Goal: Task Accomplishment & Management: Manage account settings

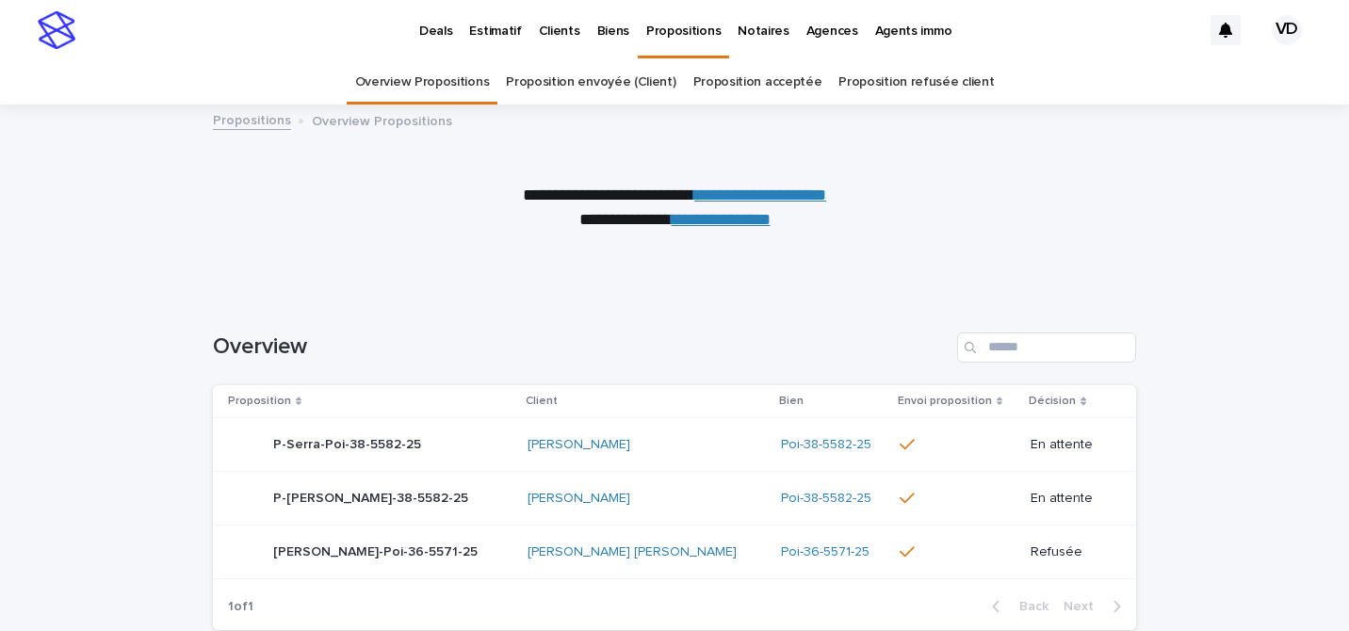
click at [615, 86] on link "Proposition envoyée (Client)" at bounding box center [591, 82] width 170 height 44
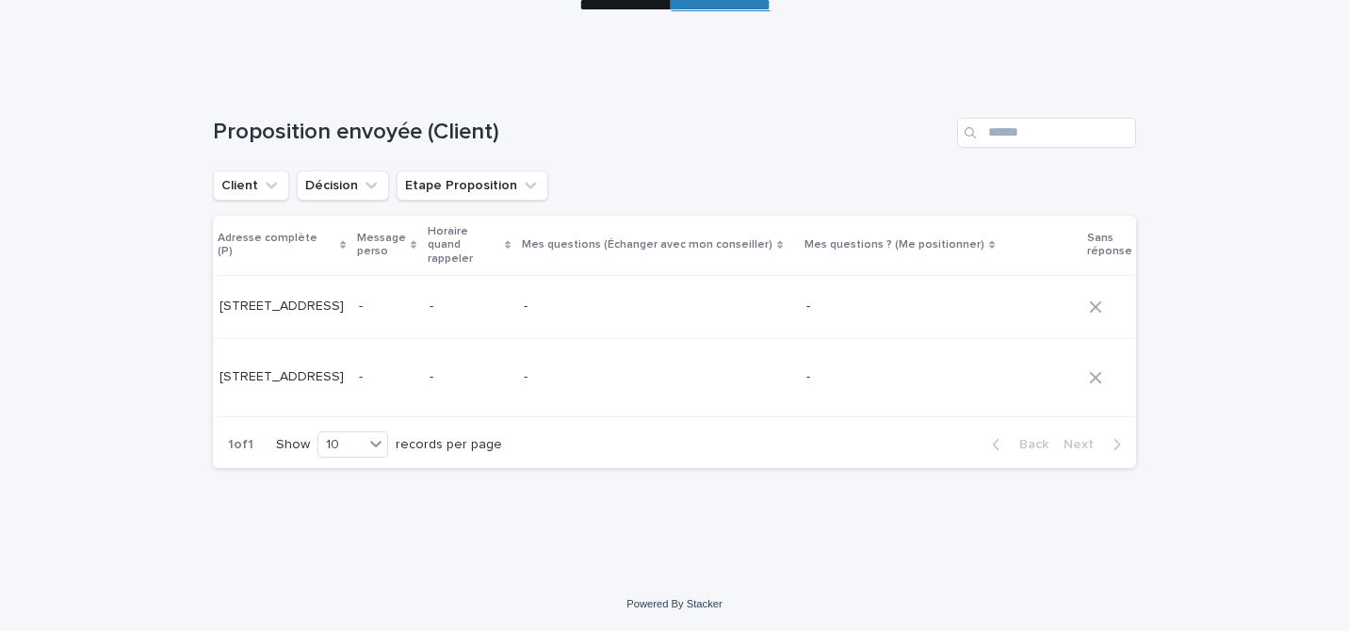
scroll to position [0, 707]
drag, startPoint x: 388, startPoint y: 468, endPoint x: 443, endPoint y: 514, distance: 71.5
click at [445, 468] on div "1 of 1 Show 10 records per page Back Next" at bounding box center [674, 444] width 923 height 47
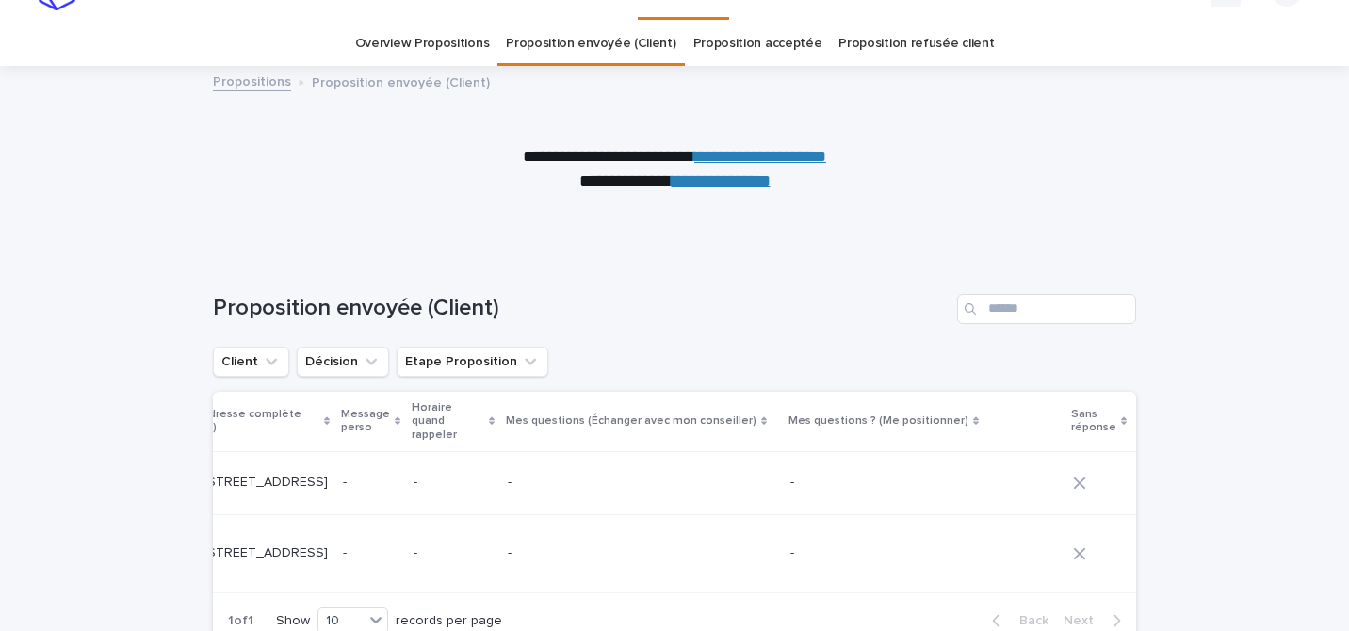
scroll to position [18, 0]
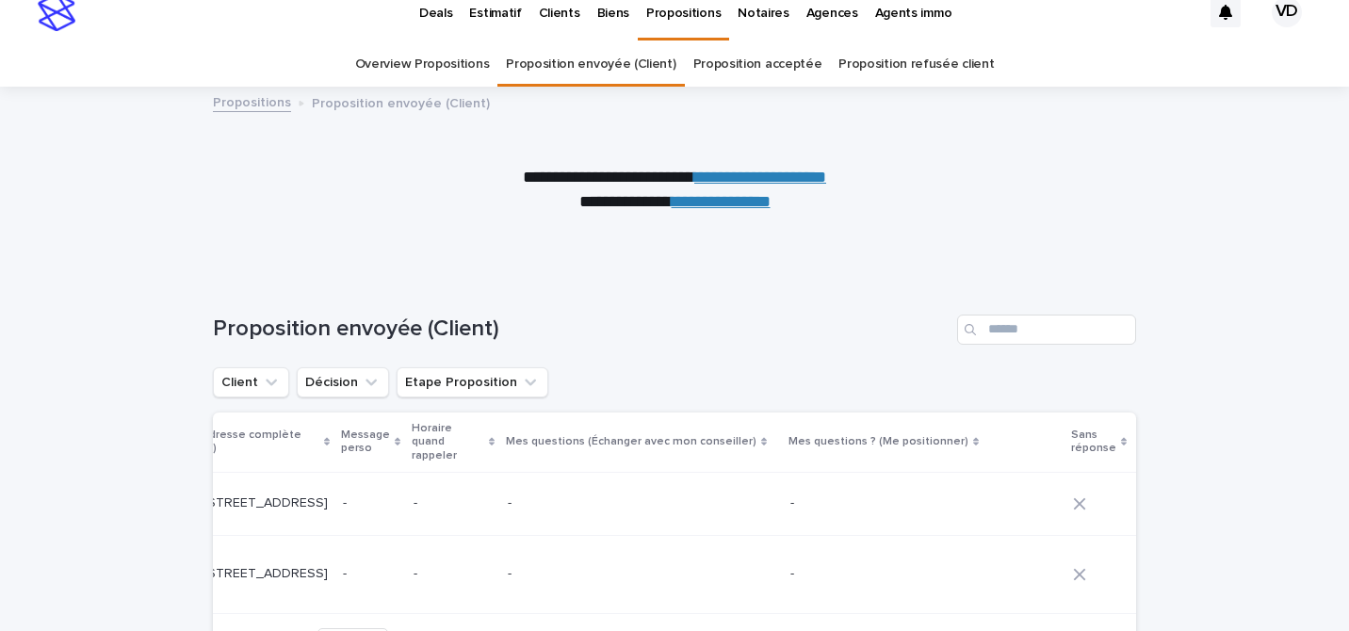
click at [869, 66] on link "Proposition refusée client" at bounding box center [915, 64] width 155 height 44
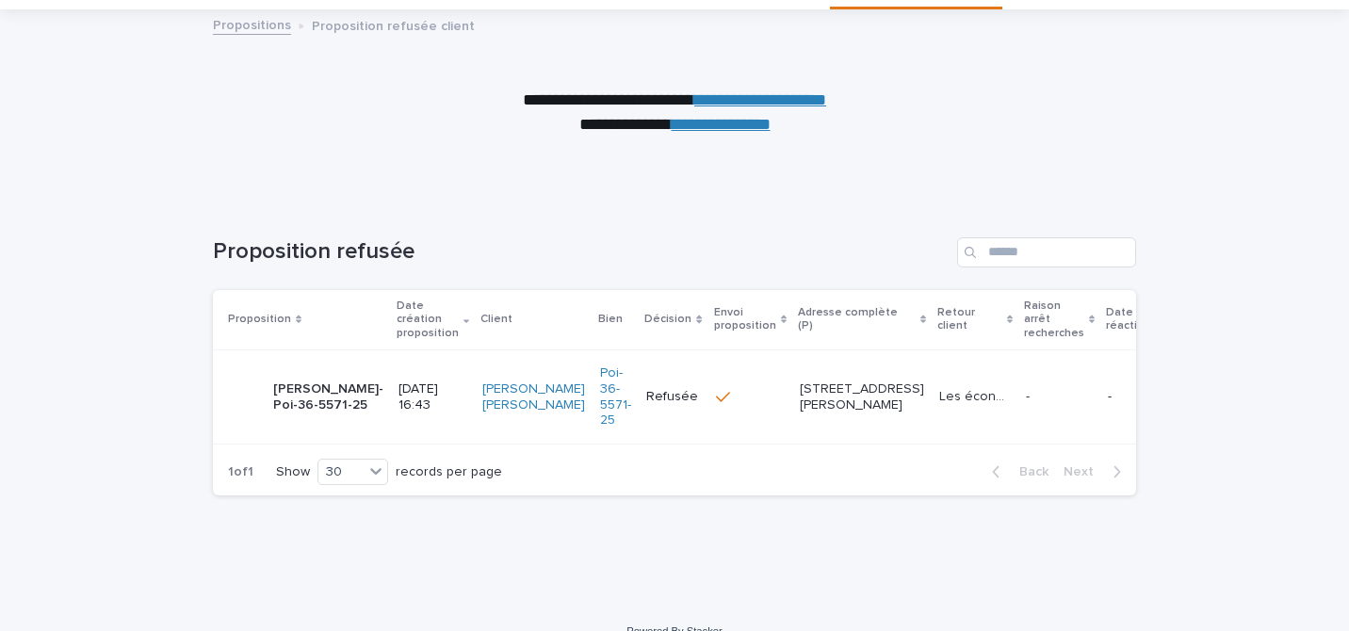
scroll to position [97, 0]
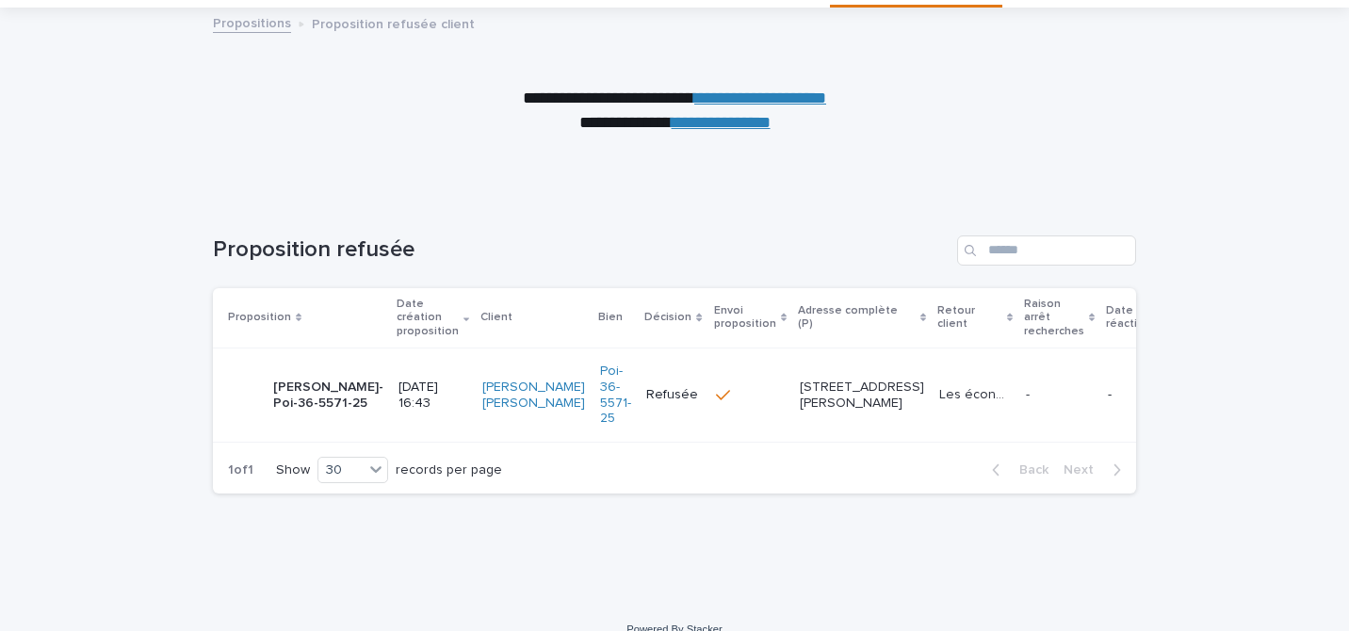
click at [939, 398] on p "Les économies mensuel nécessaire sont trop importantes pour mon projet" at bounding box center [976, 393] width 75 height 20
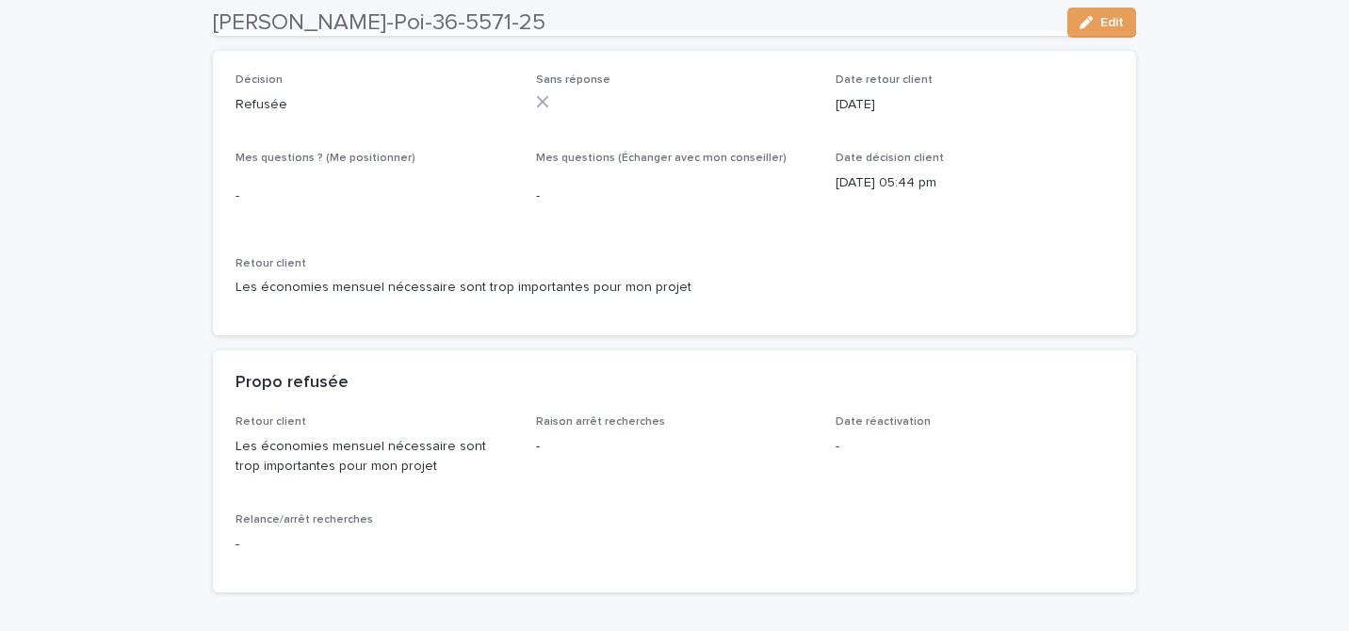
scroll to position [403, 0]
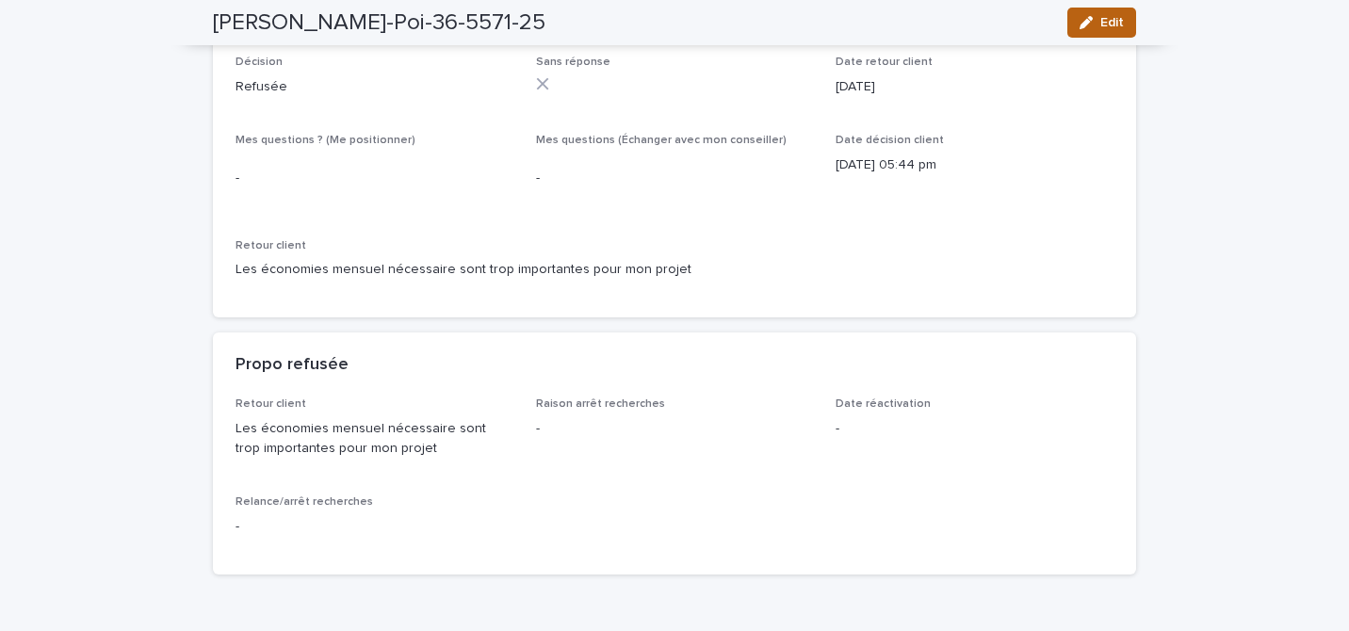
click at [1100, 18] on button "Edit" at bounding box center [1101, 23] width 69 height 30
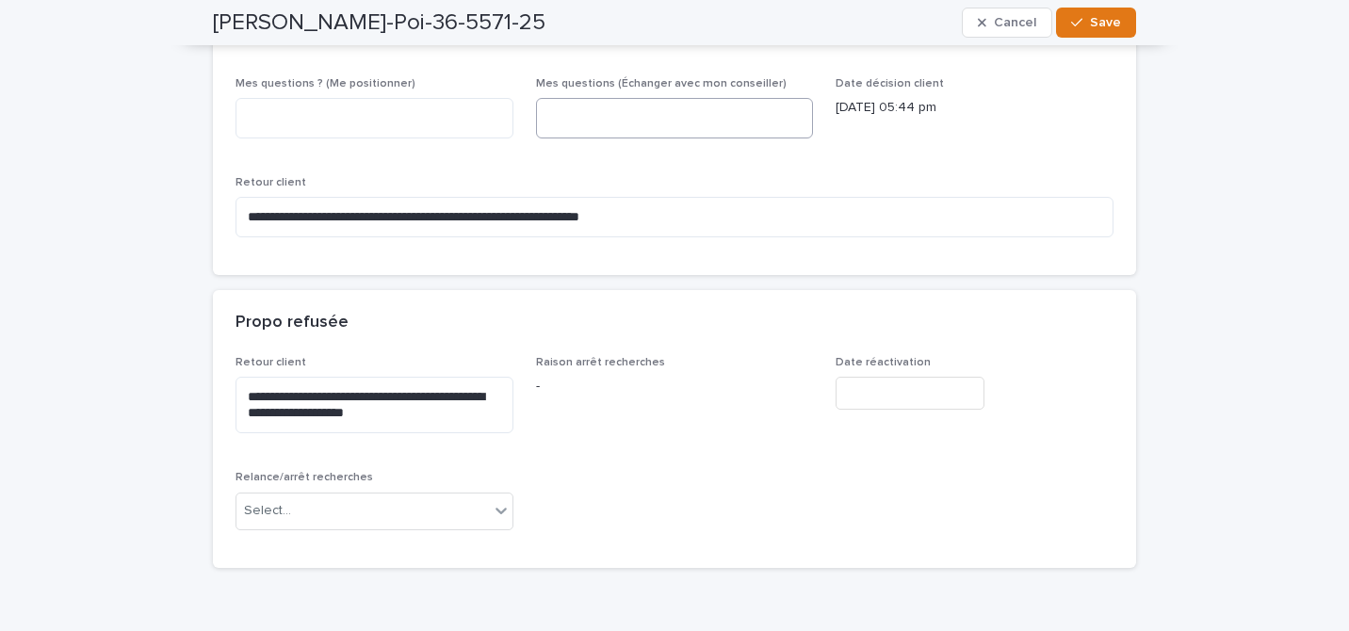
scroll to position [537, 0]
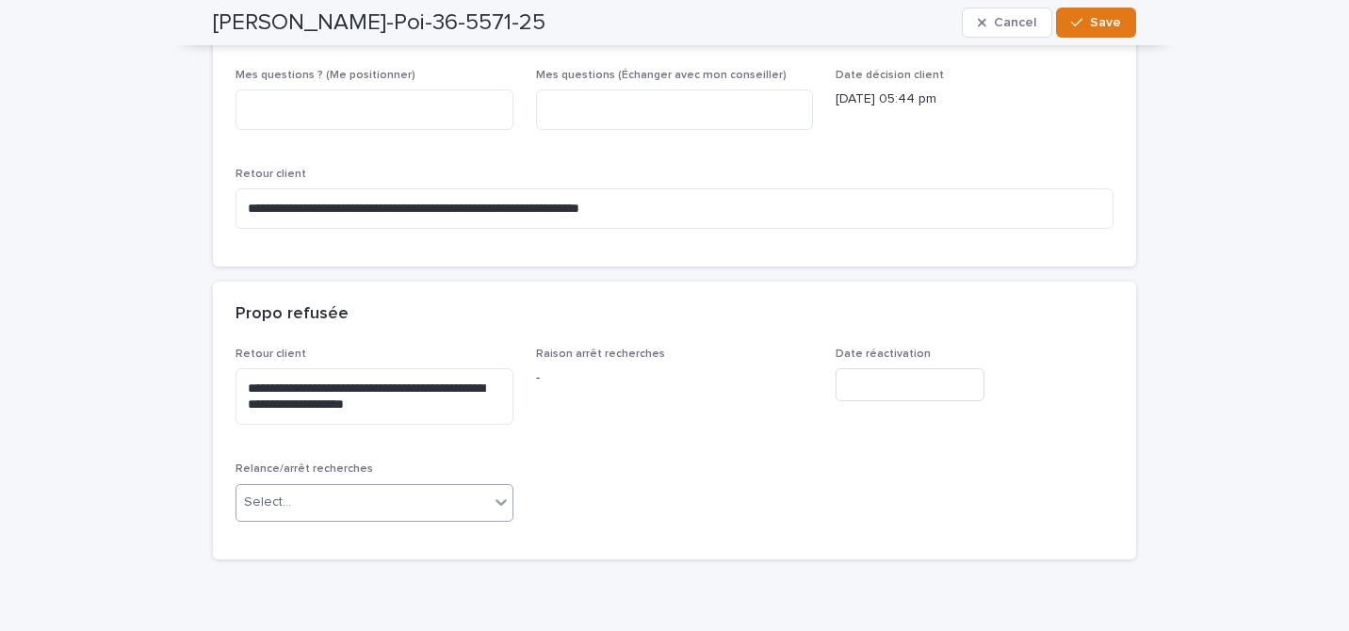
click at [478, 488] on div "Select..." at bounding box center [362, 502] width 252 height 31
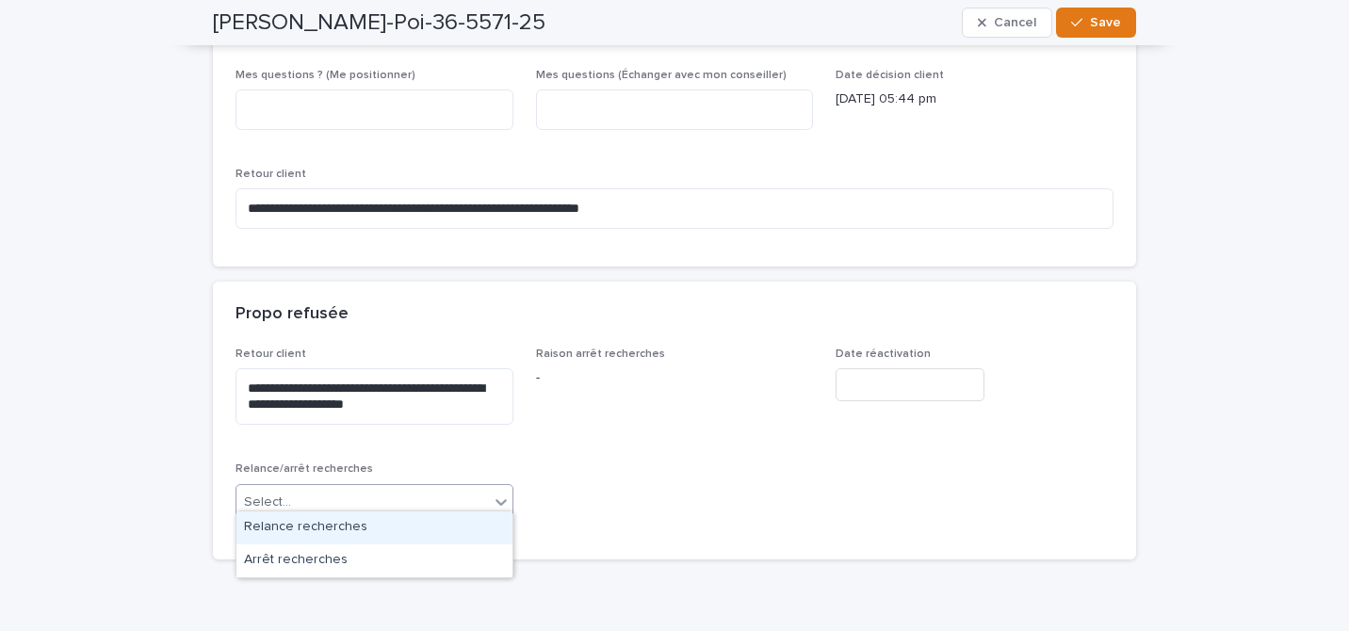
click at [411, 525] on div "Relance recherches" at bounding box center [374, 527] width 276 height 33
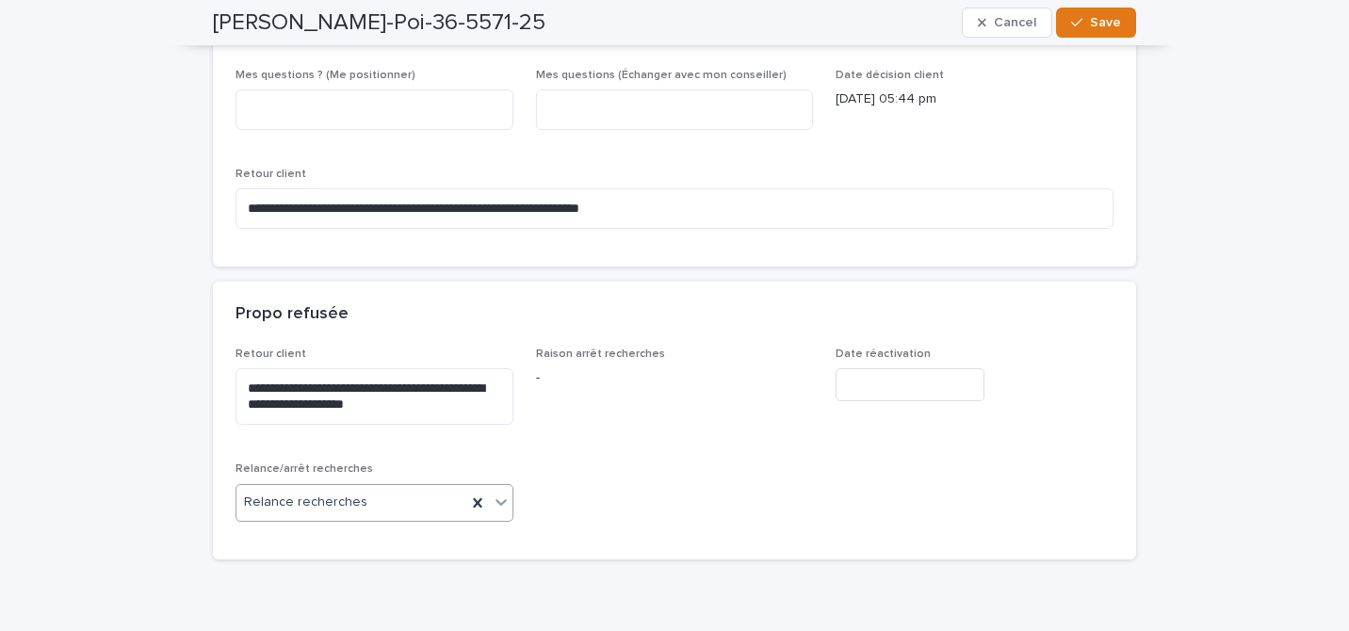
click at [883, 368] on input "text" at bounding box center [909, 384] width 149 height 33
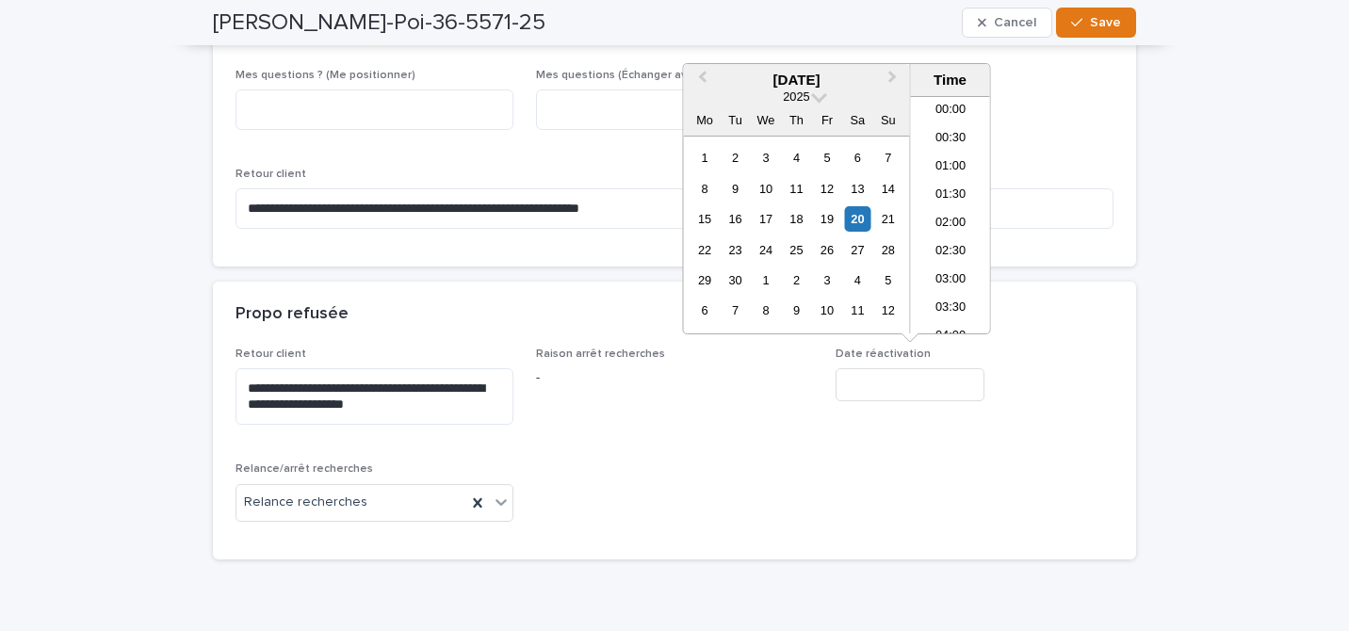
scroll to position [461, 0]
click at [860, 222] on div "20" at bounding box center [857, 218] width 25 height 25
type input "**********"
click at [743, 414] on span "[PERSON_NAME] arrêt recherches -" at bounding box center [675, 394] width 278 height 92
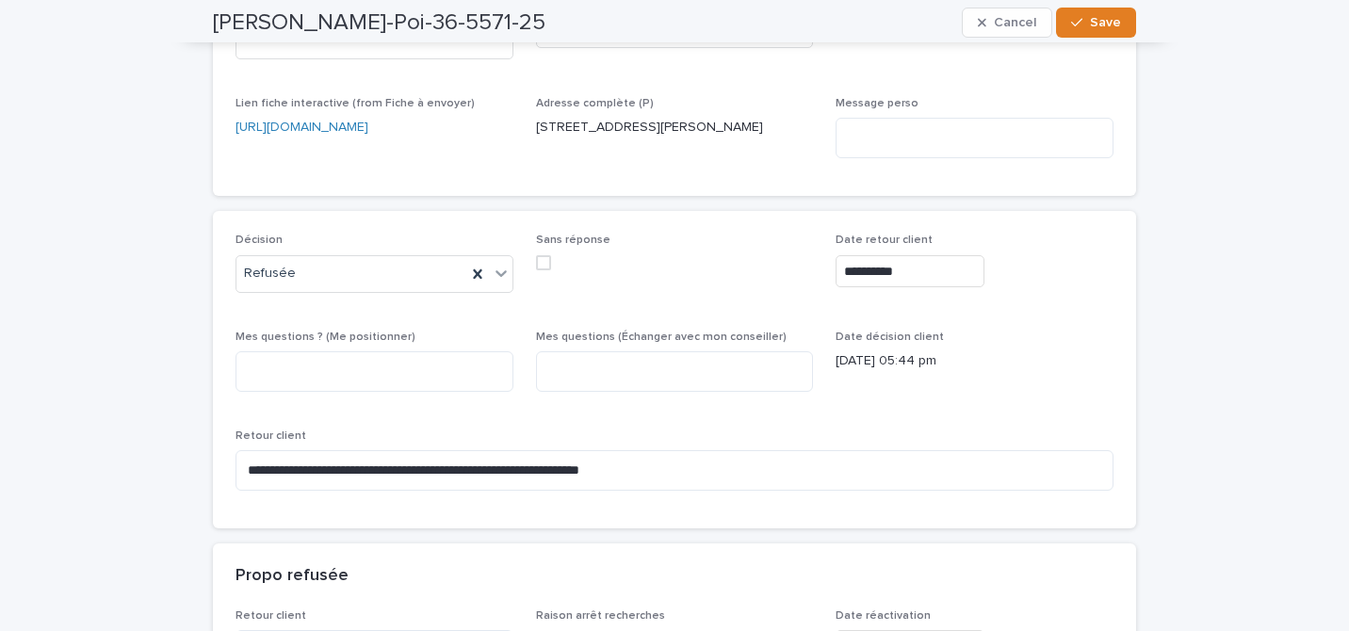
scroll to position [284, 0]
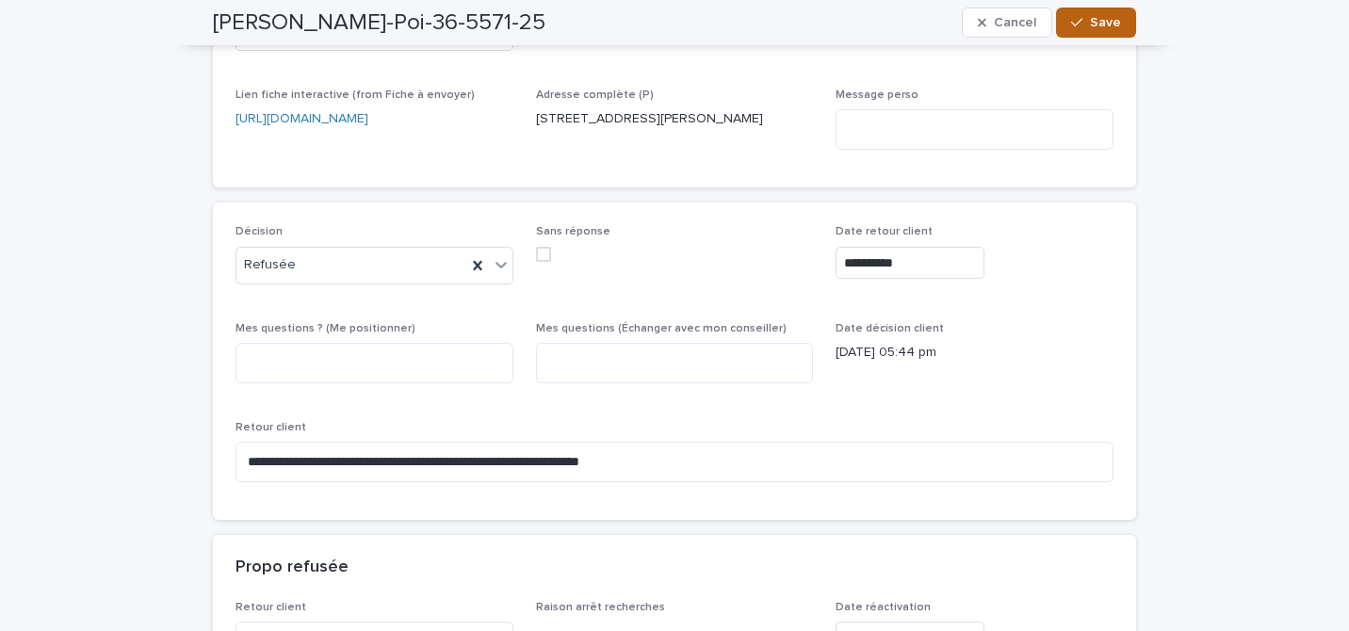
click at [1098, 26] on span "Save" at bounding box center [1105, 22] width 31 height 13
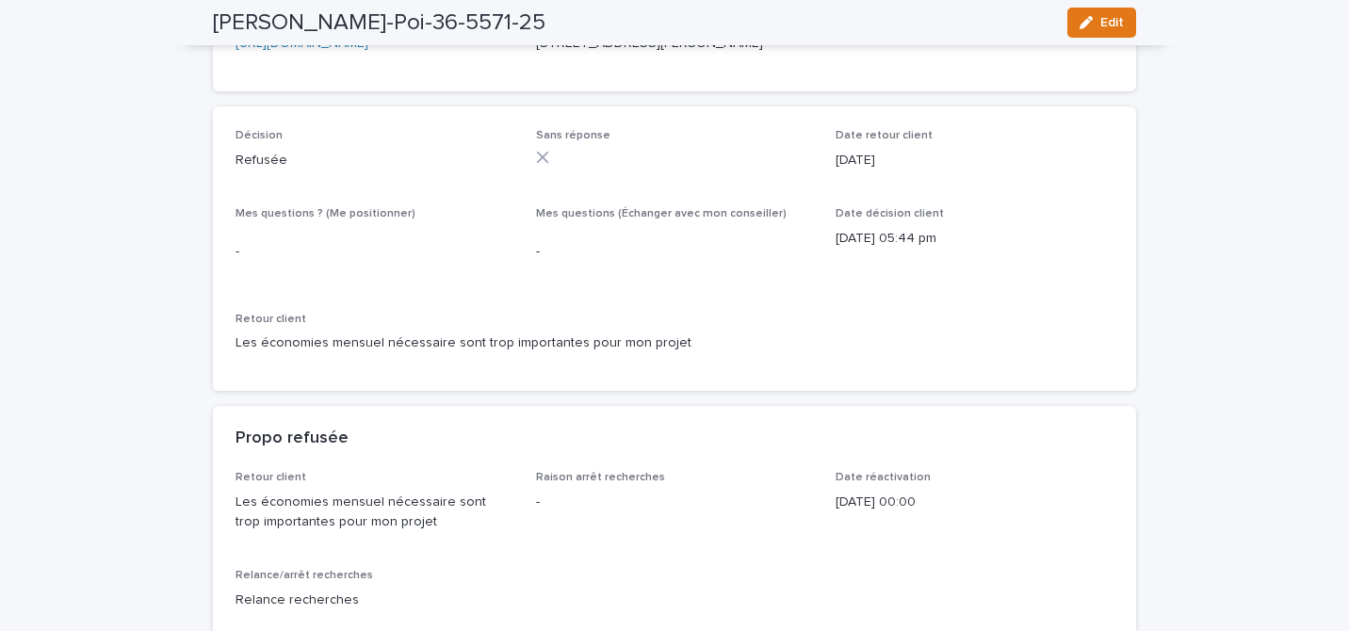
scroll to position [0, 0]
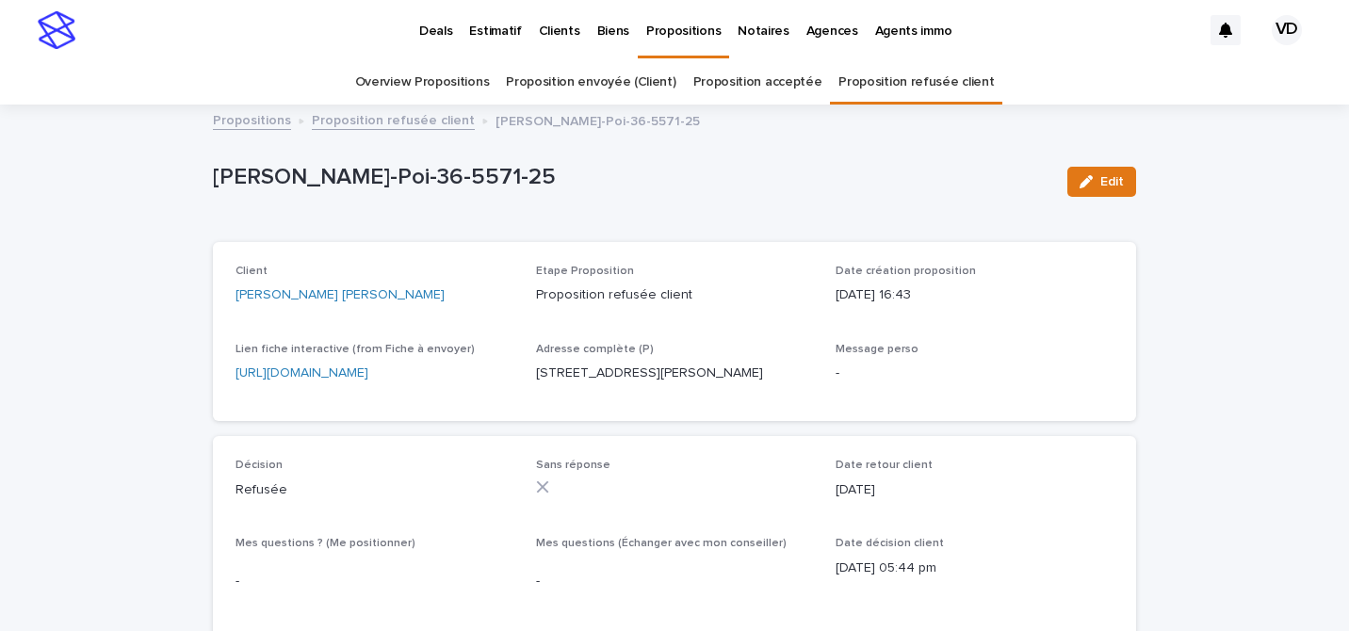
click at [446, 89] on link "Overview Propositions" at bounding box center [422, 82] width 135 height 44
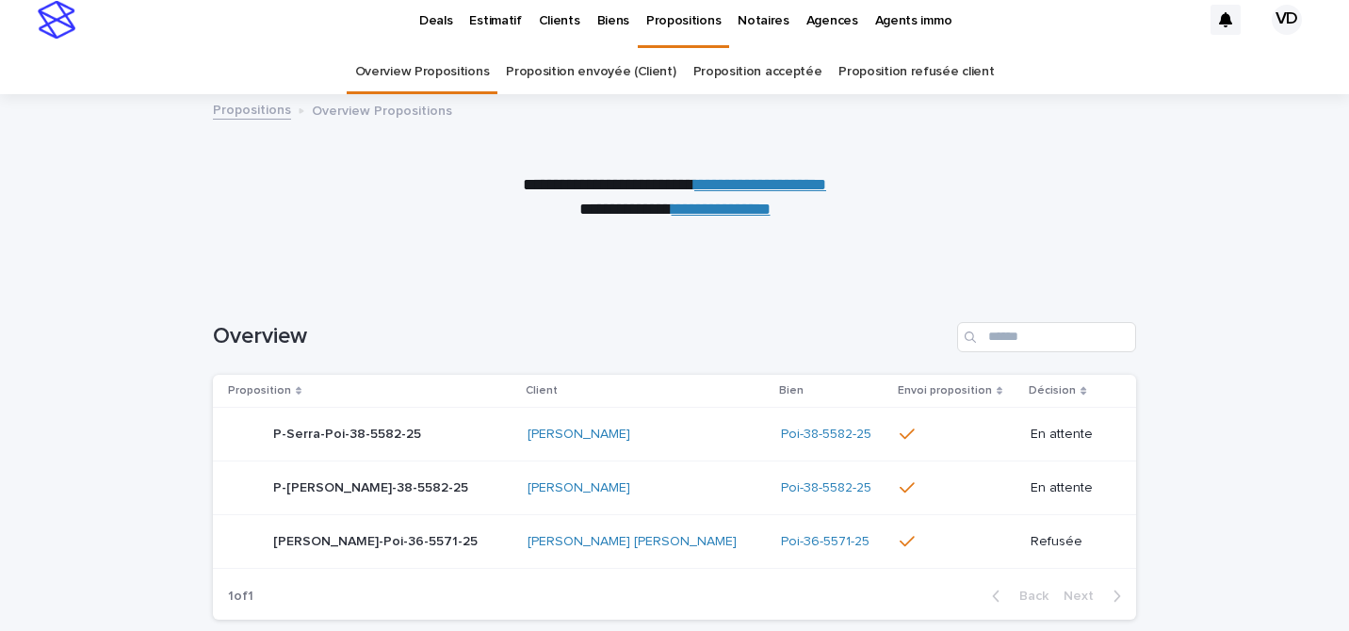
scroll to position [14, 0]
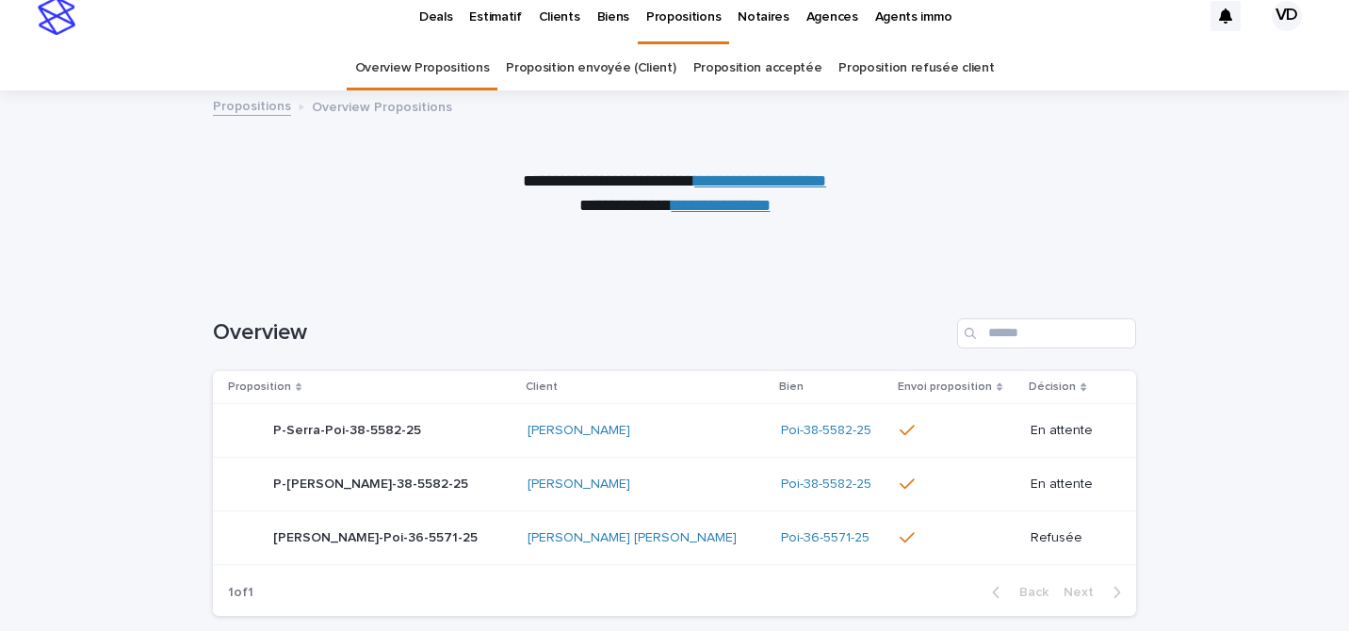
click at [875, 74] on link "Proposition refusée client" at bounding box center [915, 68] width 155 height 44
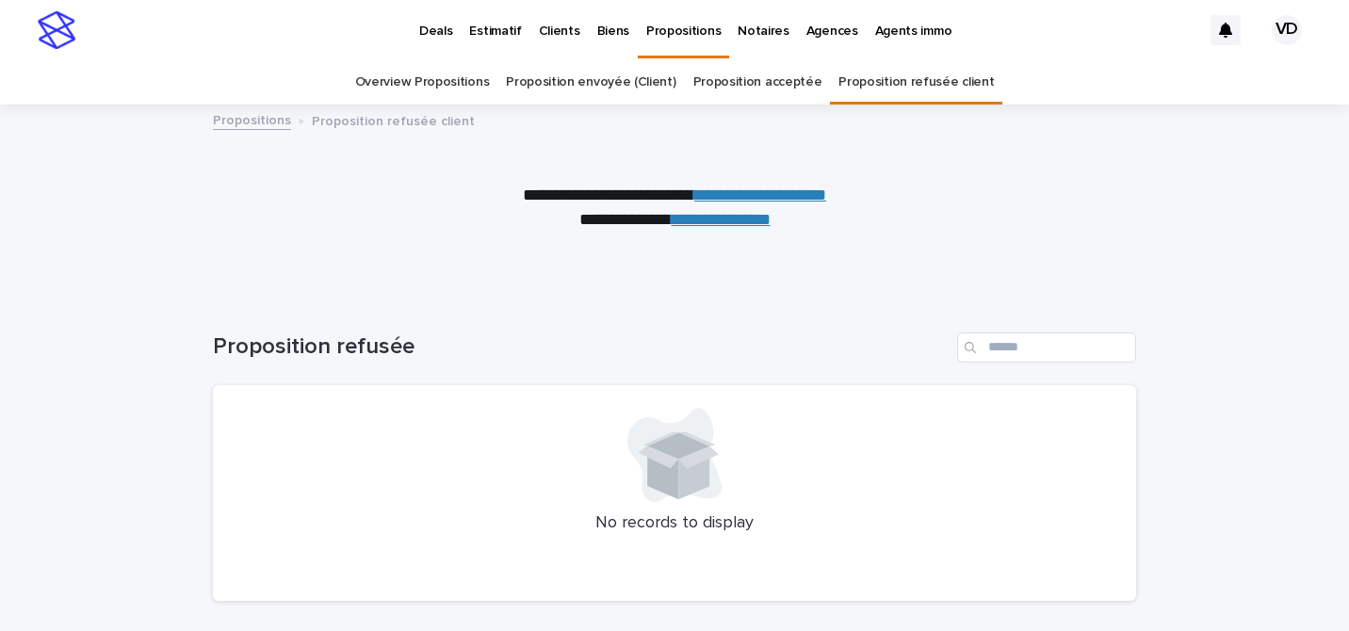
click at [770, 93] on link "Proposition acceptée" at bounding box center [757, 82] width 129 height 44
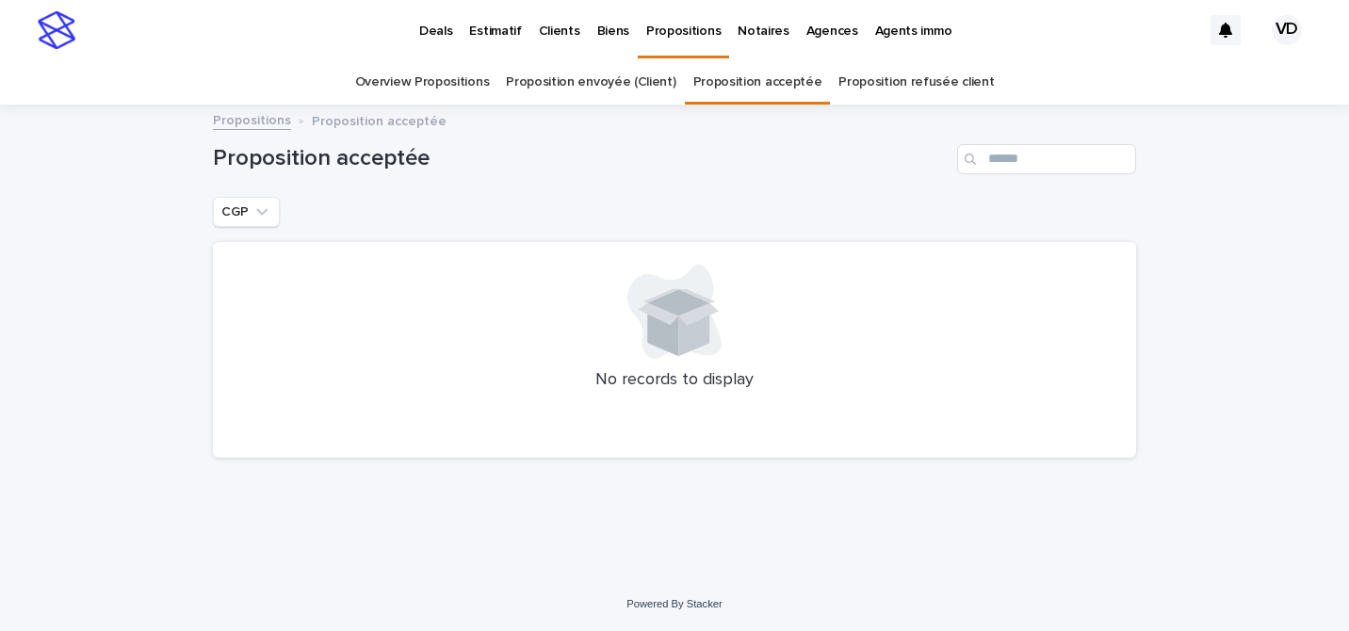
click at [435, 83] on link "Overview Propositions" at bounding box center [422, 82] width 135 height 44
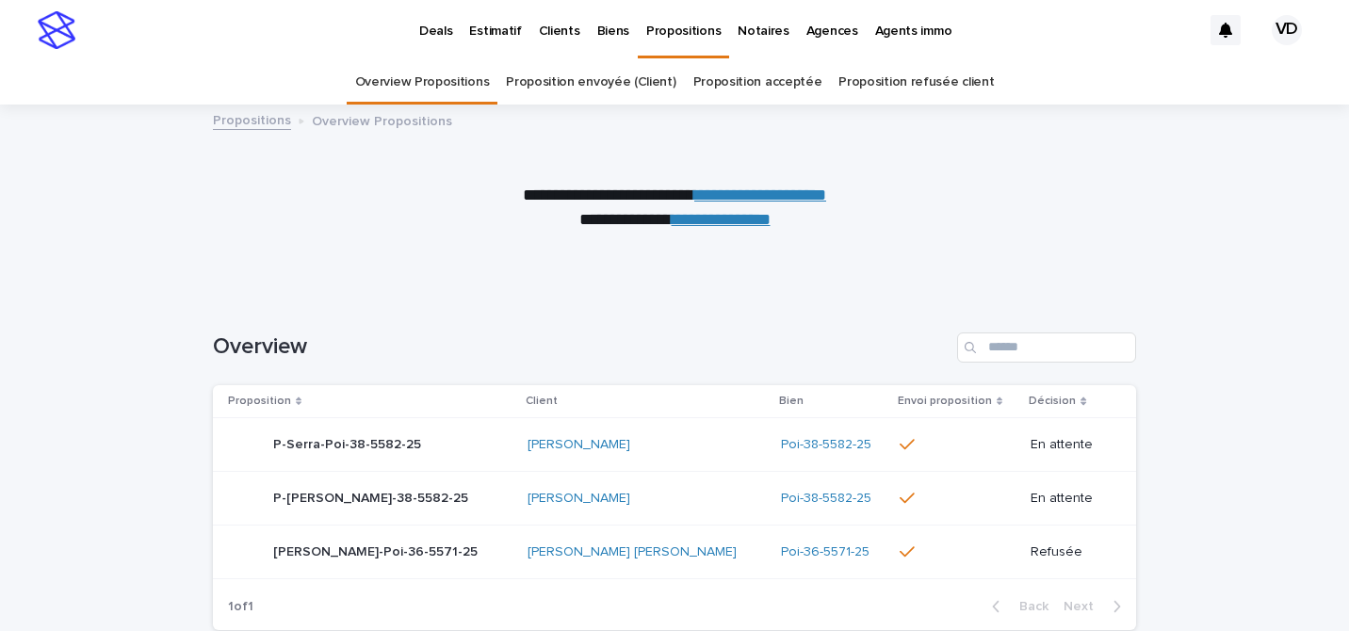
click at [763, 105] on div at bounding box center [674, 199] width 1349 height 188
click at [754, 90] on link "Proposition acceptée" at bounding box center [757, 82] width 129 height 44
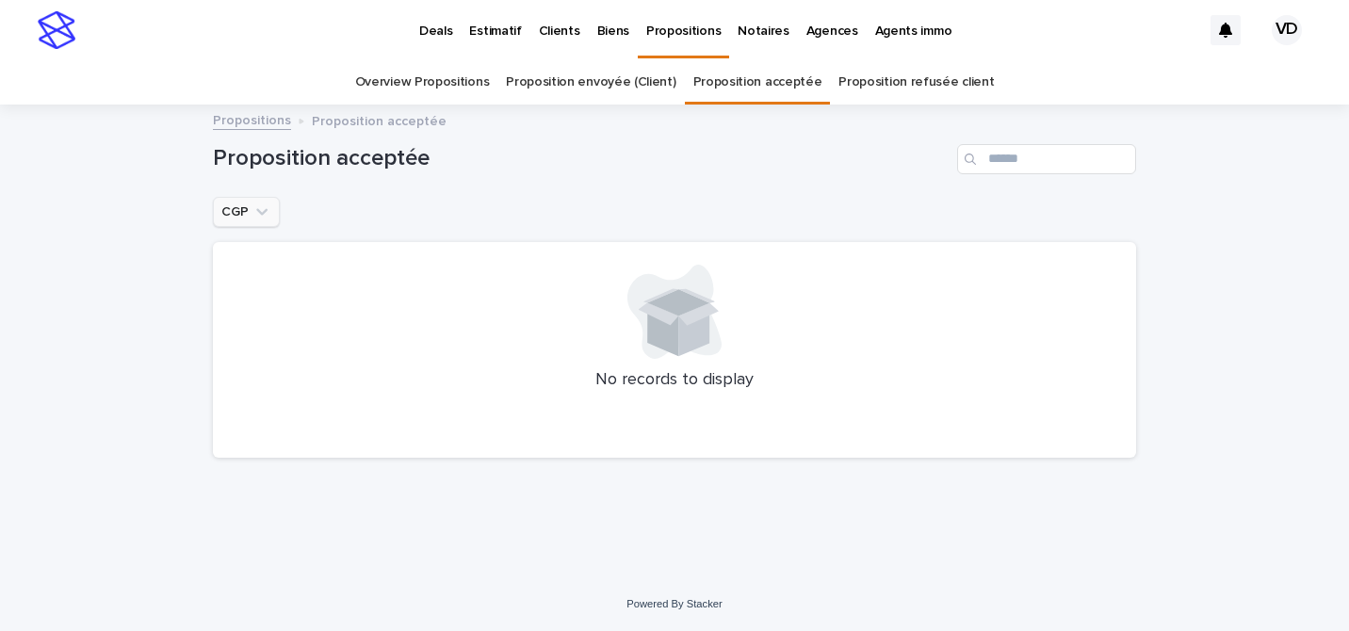
click at [271, 217] on button "CGP" at bounding box center [246, 212] width 67 height 30
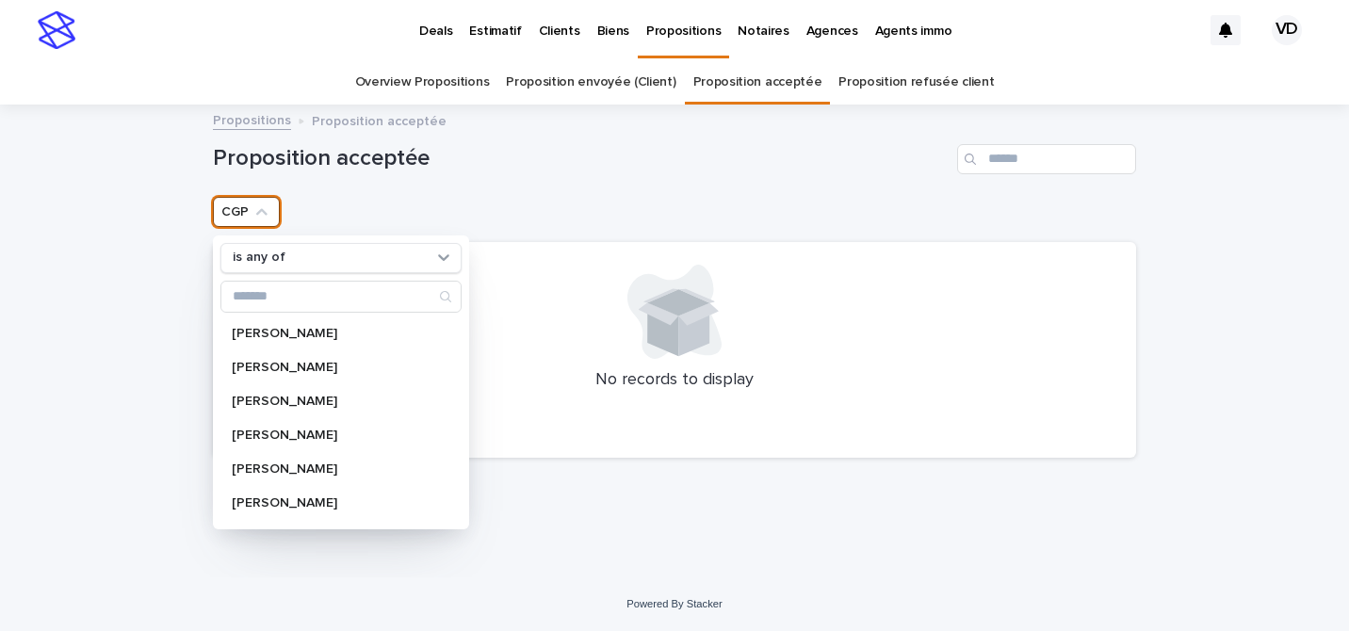
click at [374, 213] on div "CGP is any of [PERSON_NAME] [PERSON_NAME] [PERSON_NAME] [PERSON_NAME] [PERSON_N…" at bounding box center [674, 212] width 923 height 30
